Goal: Transaction & Acquisition: Purchase product/service

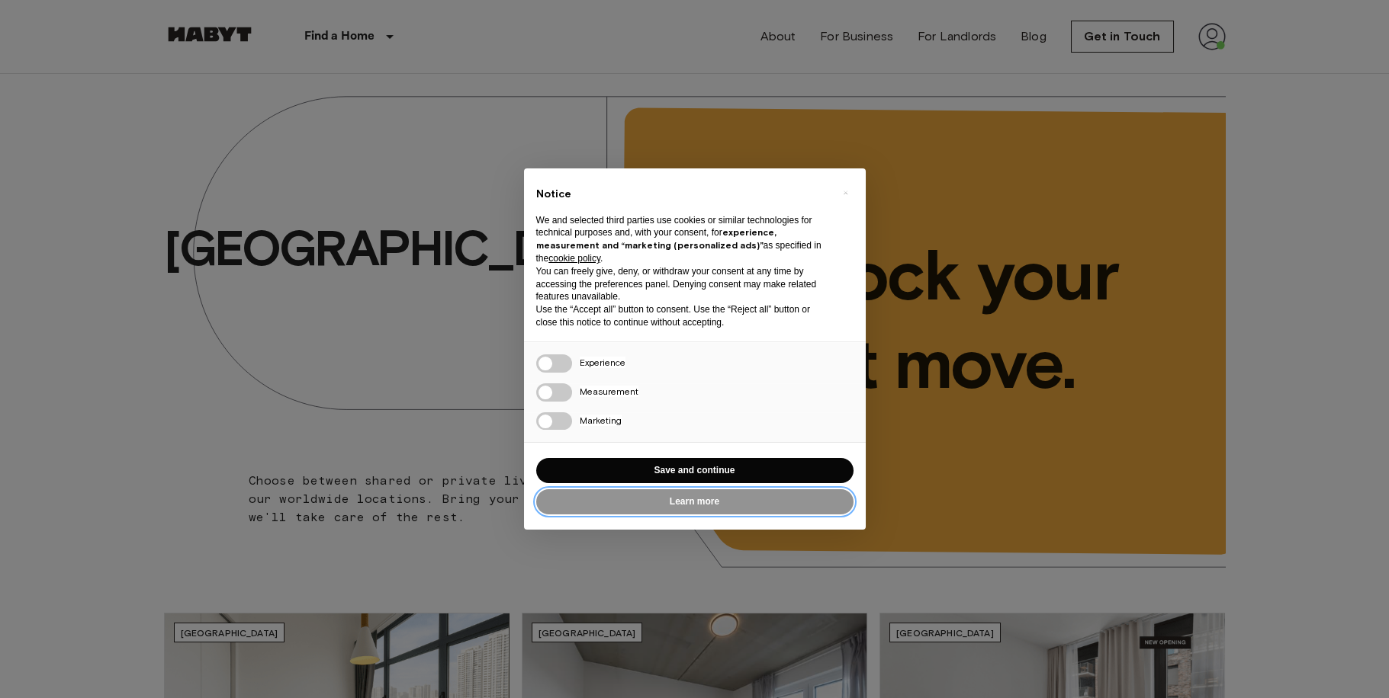
click at [683, 503] on button "Learn more" at bounding box center [694, 502] width 317 height 25
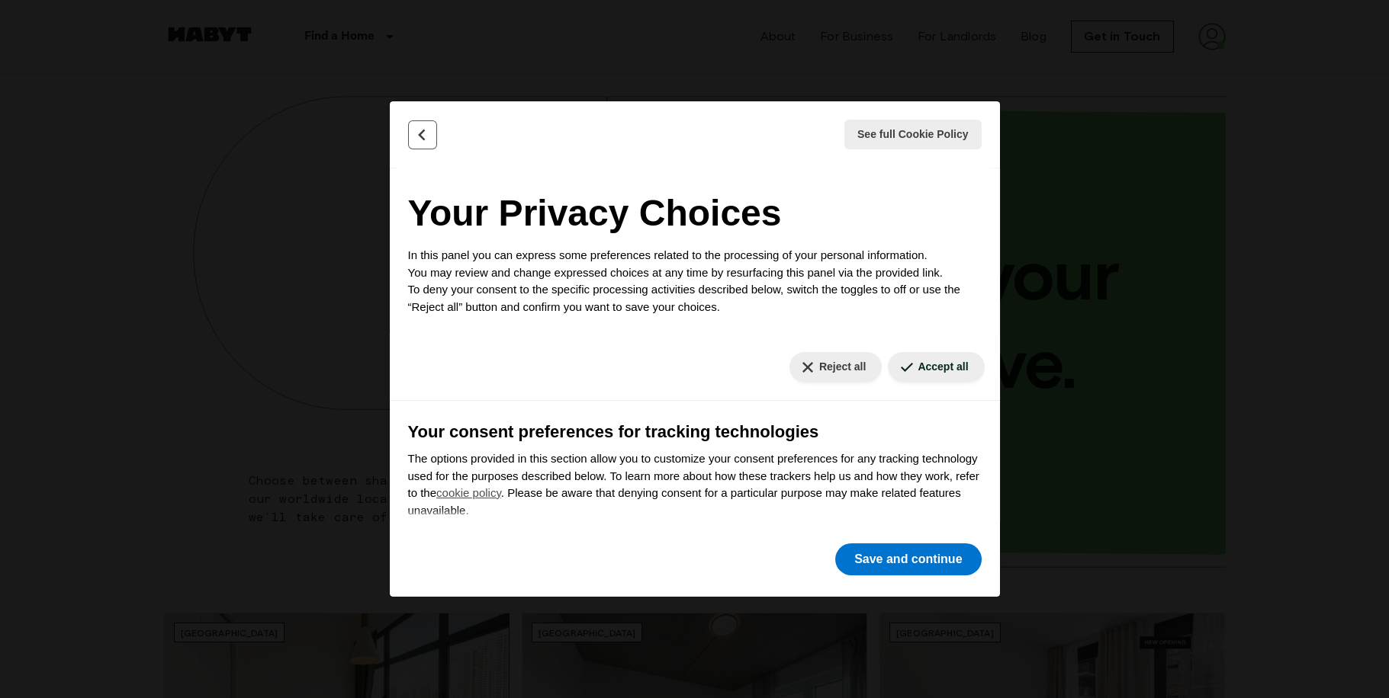
click at [417, 145] on button "Back" at bounding box center [422, 134] width 29 height 29
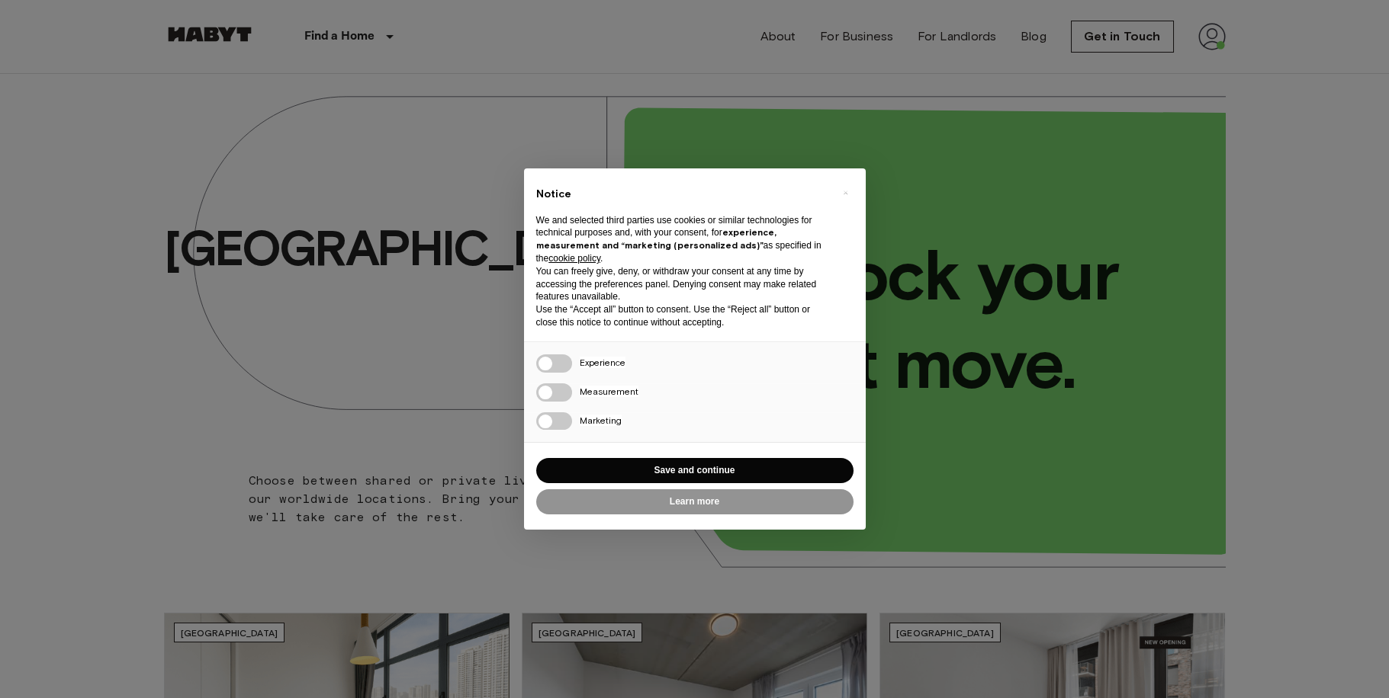
click at [303, 159] on div "× Notice We and selected third parties use cookies or similar technologies for …" at bounding box center [694, 349] width 1389 height 698
click at [683, 472] on button "Save and continue" at bounding box center [694, 470] width 317 height 25
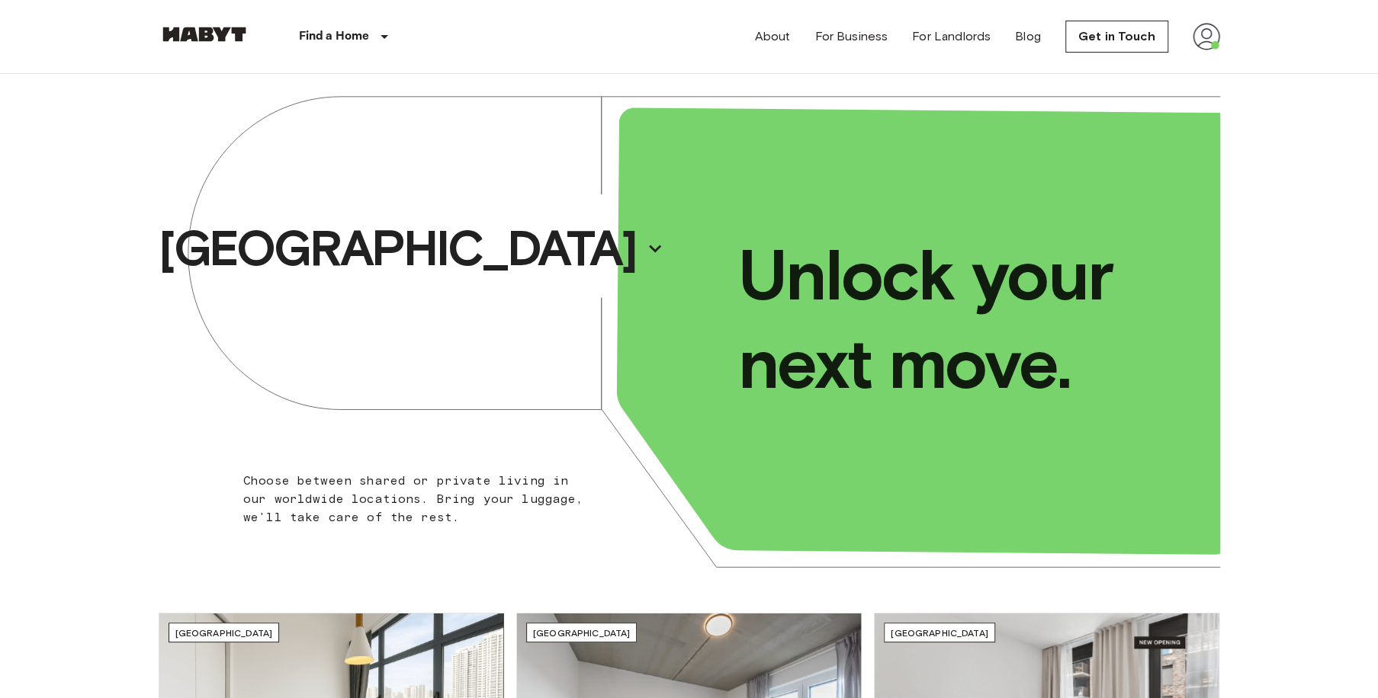
click at [1195, 44] on img at bounding box center [1206, 36] width 27 height 27
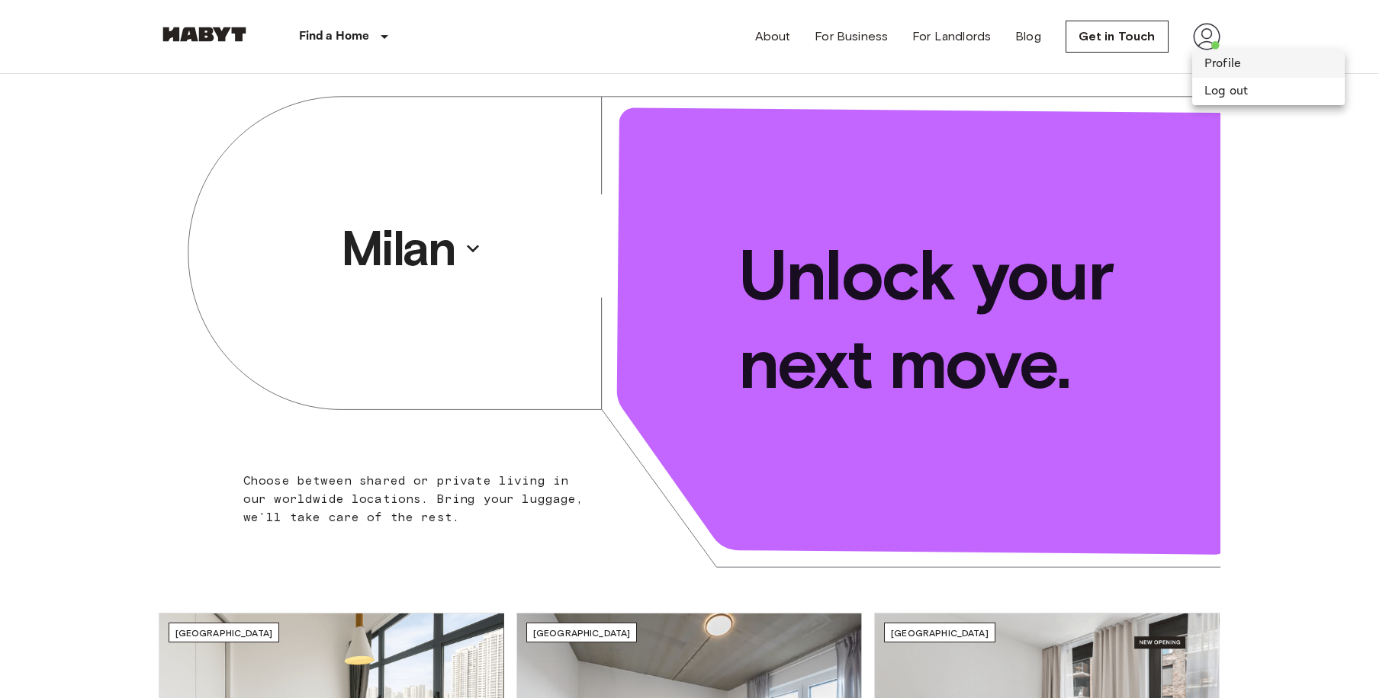
click at [1203, 62] on li "Profile" at bounding box center [1268, 63] width 153 height 27
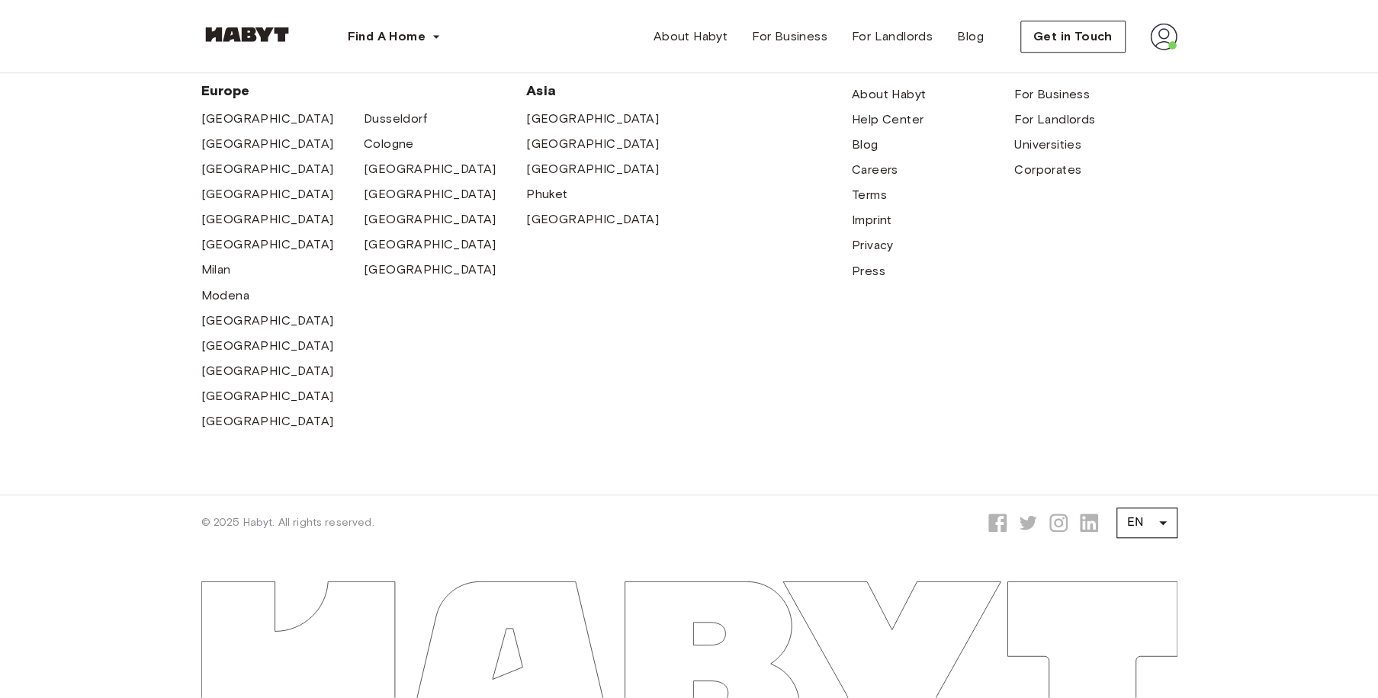
click at [1161, 36] on img at bounding box center [1163, 36] width 27 height 27
click at [1133, 76] on span "Profile" at bounding box center [1117, 72] width 38 height 18
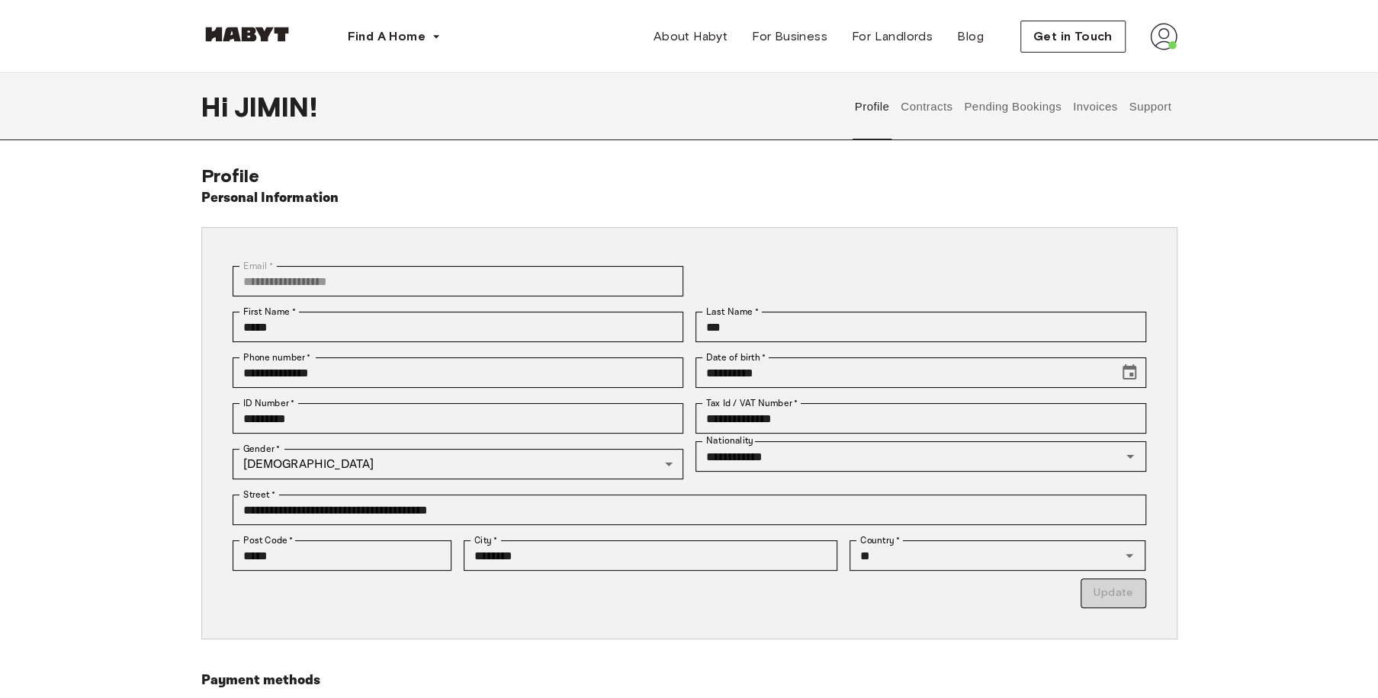
click at [932, 102] on button "Contracts" at bounding box center [927, 106] width 56 height 67
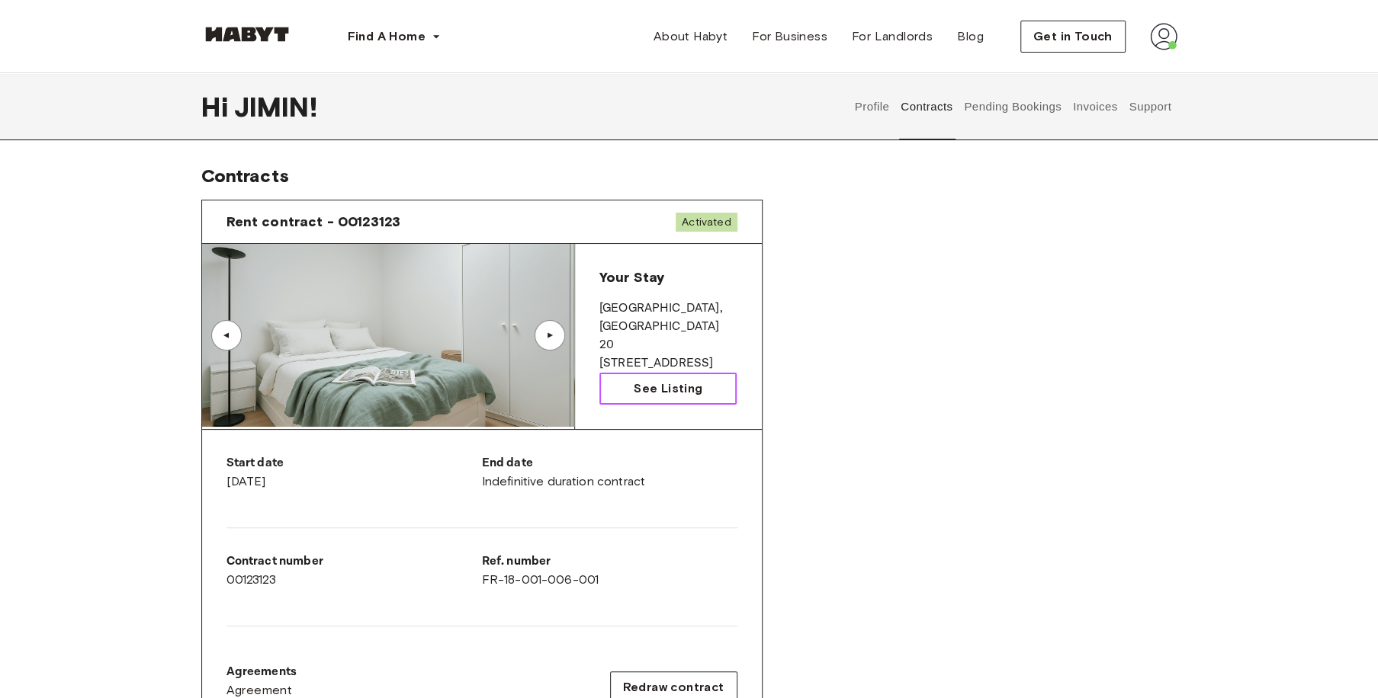
click at [663, 392] on span "See Listing" at bounding box center [668, 389] width 69 height 18
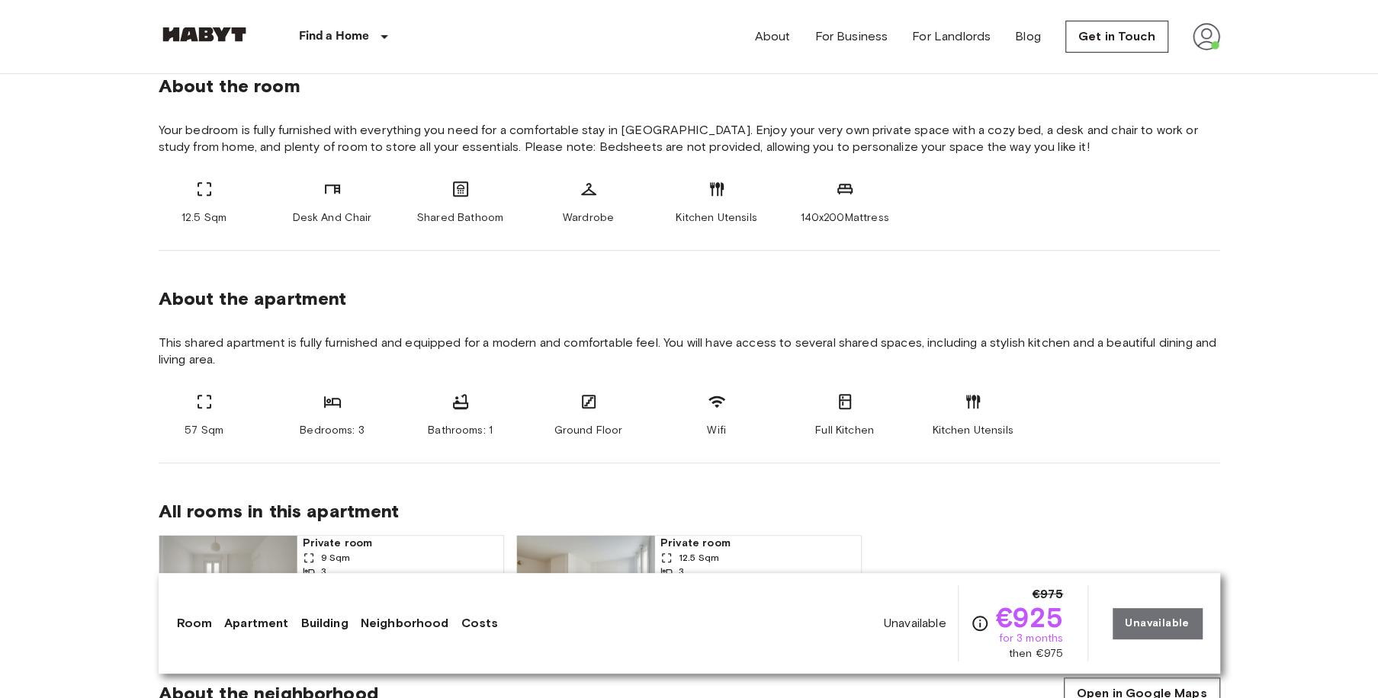
scroll to position [798, 0]
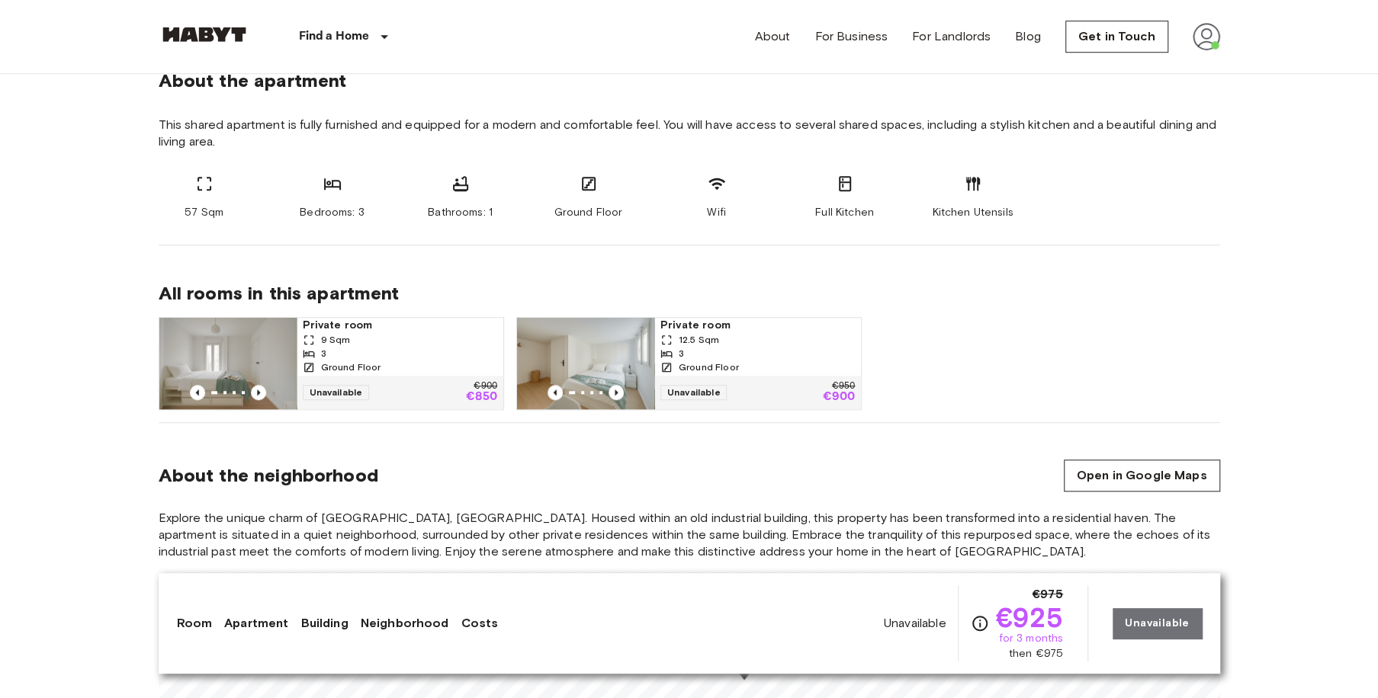
click at [259, 357] on img at bounding box center [227, 364] width 137 height 92
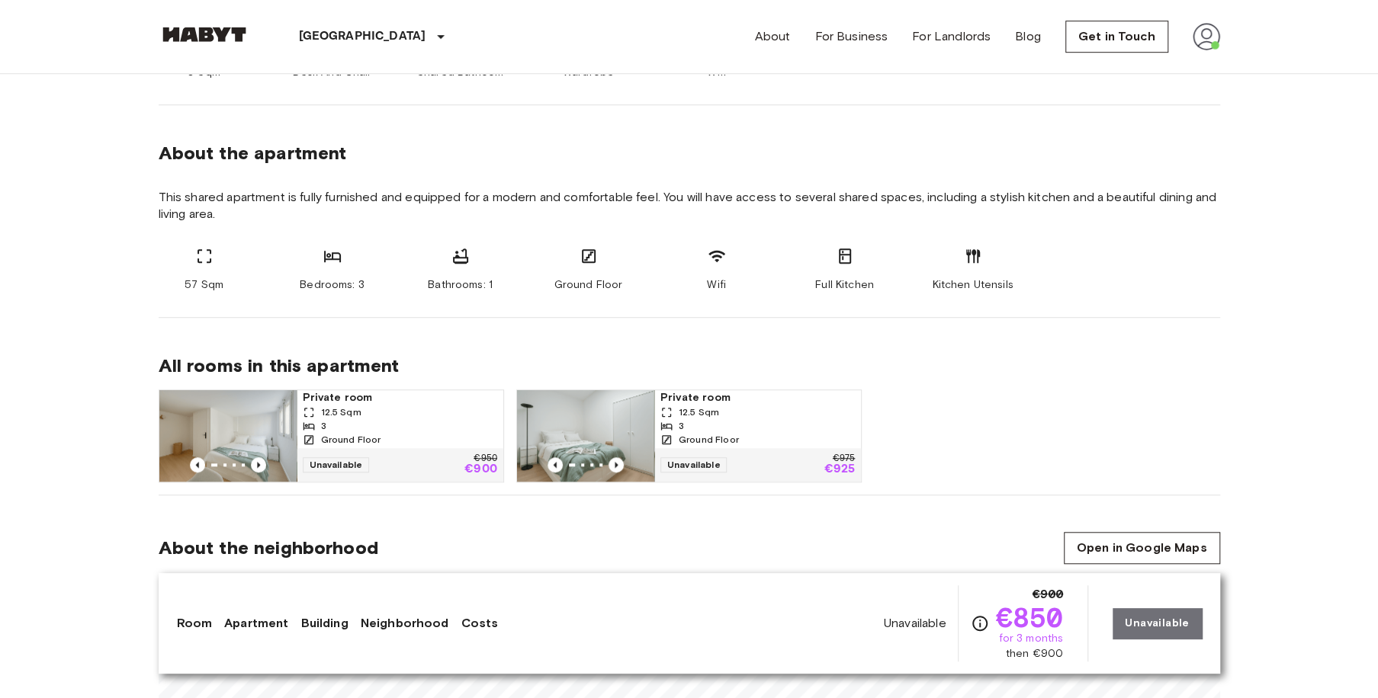
scroll to position [798, 0]
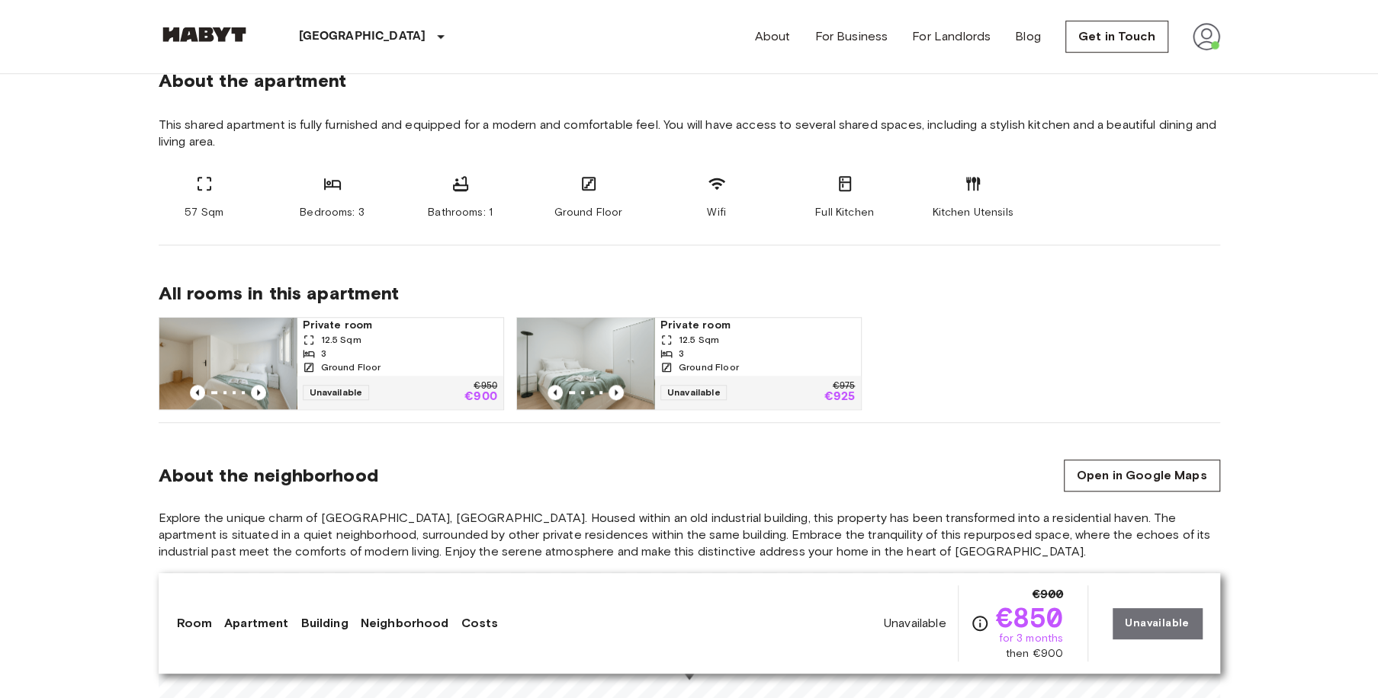
click at [625, 369] on img at bounding box center [585, 364] width 137 height 92
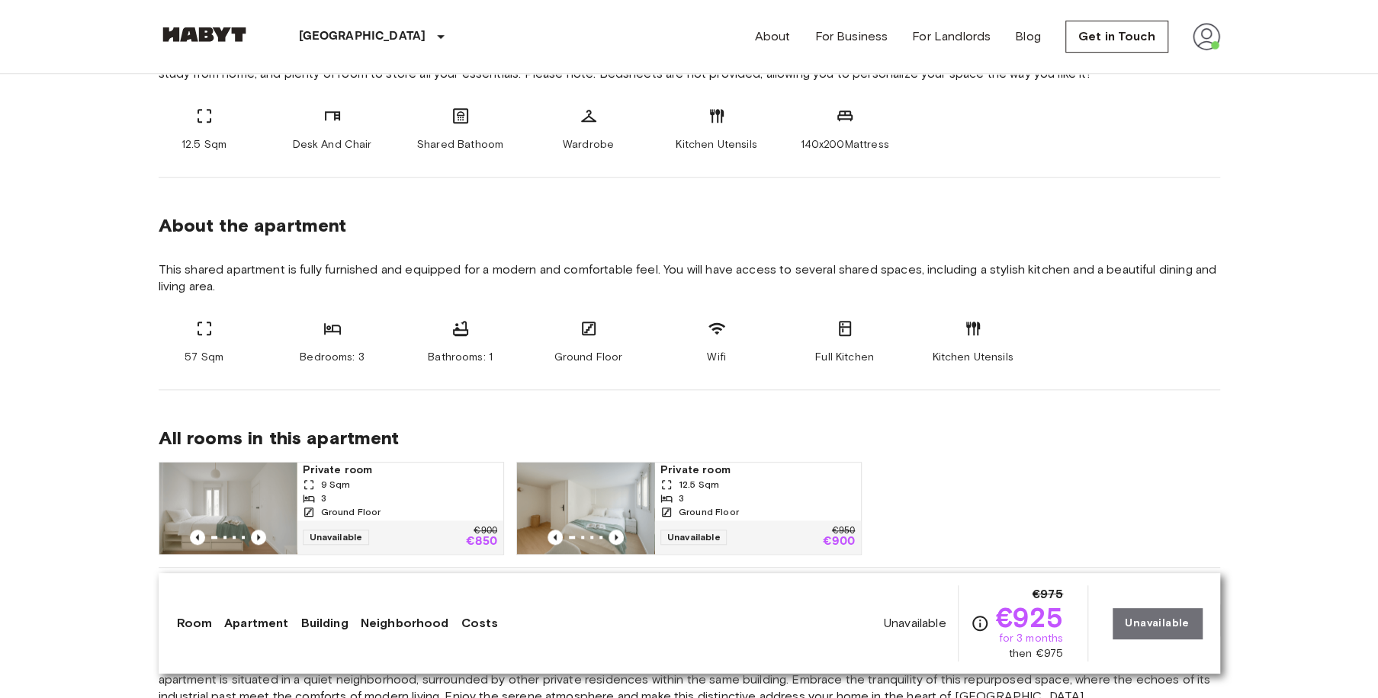
scroll to position [726, 0]
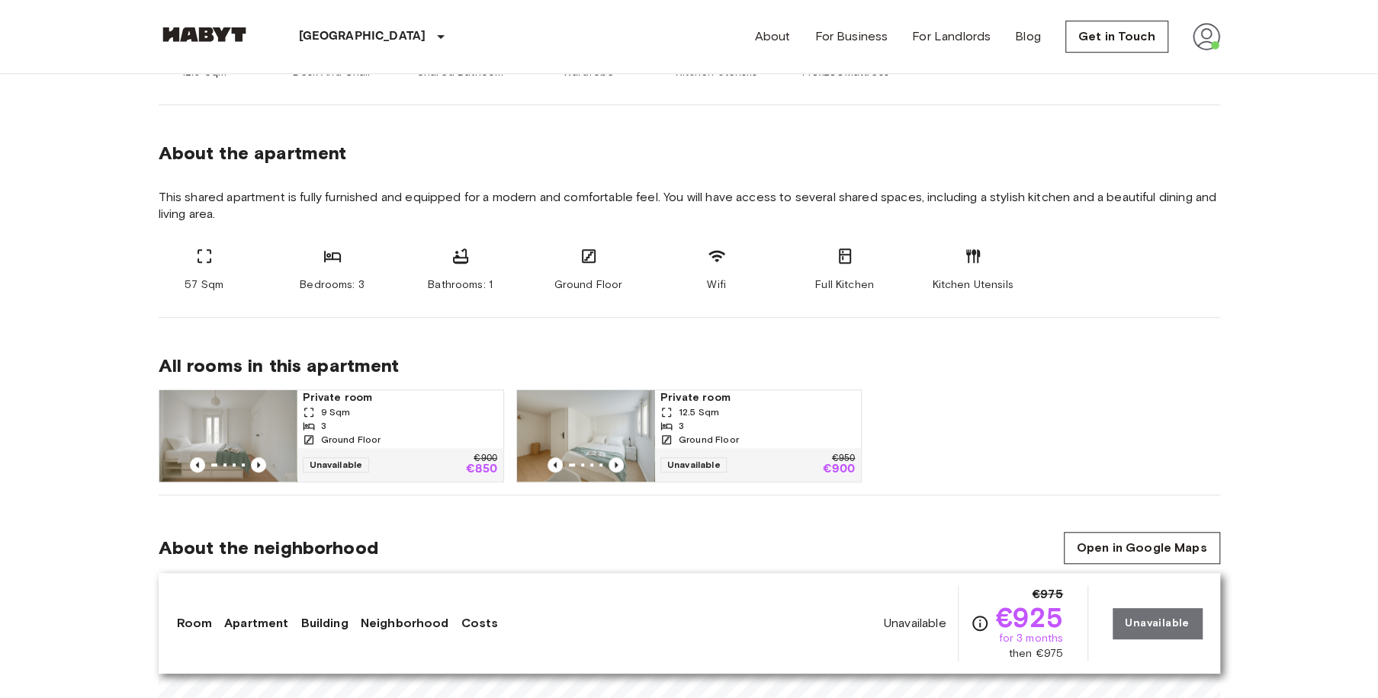
click at [610, 429] on img at bounding box center [585, 436] width 137 height 92
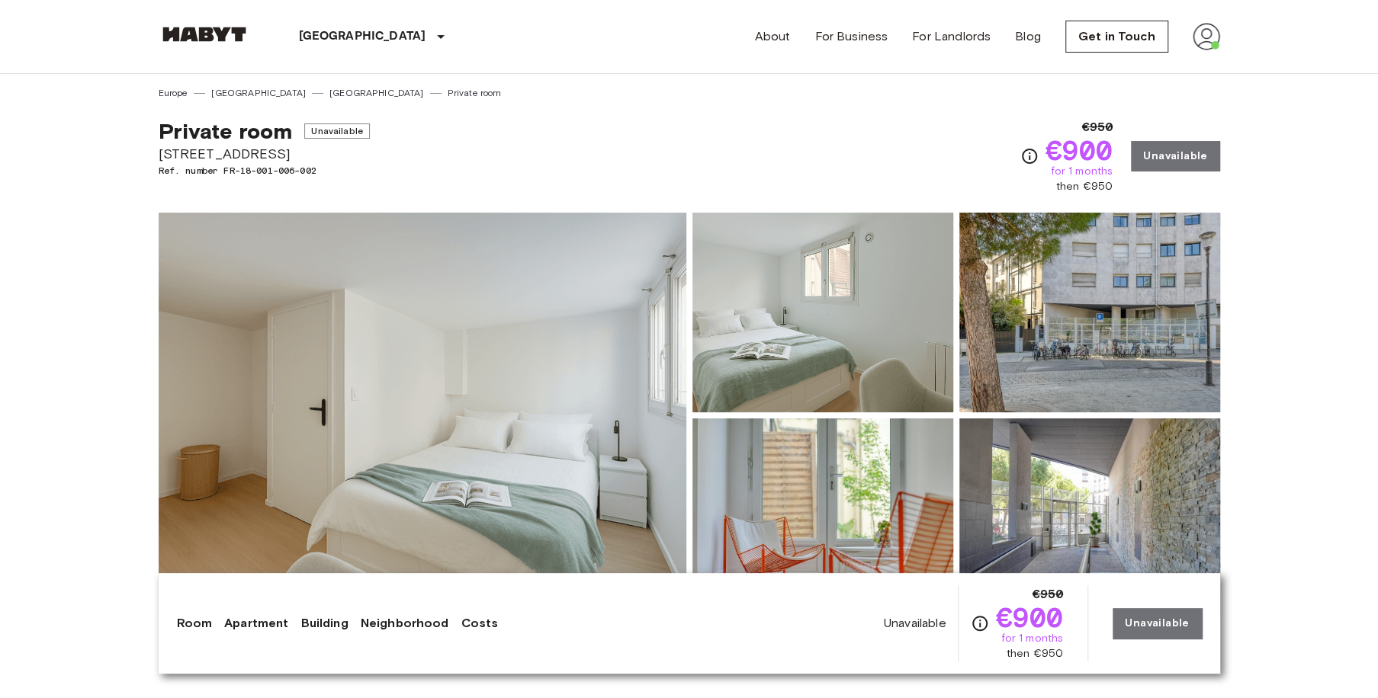
scroll to position [72, 0]
